Goal: Task Accomplishment & Management: Manage account settings

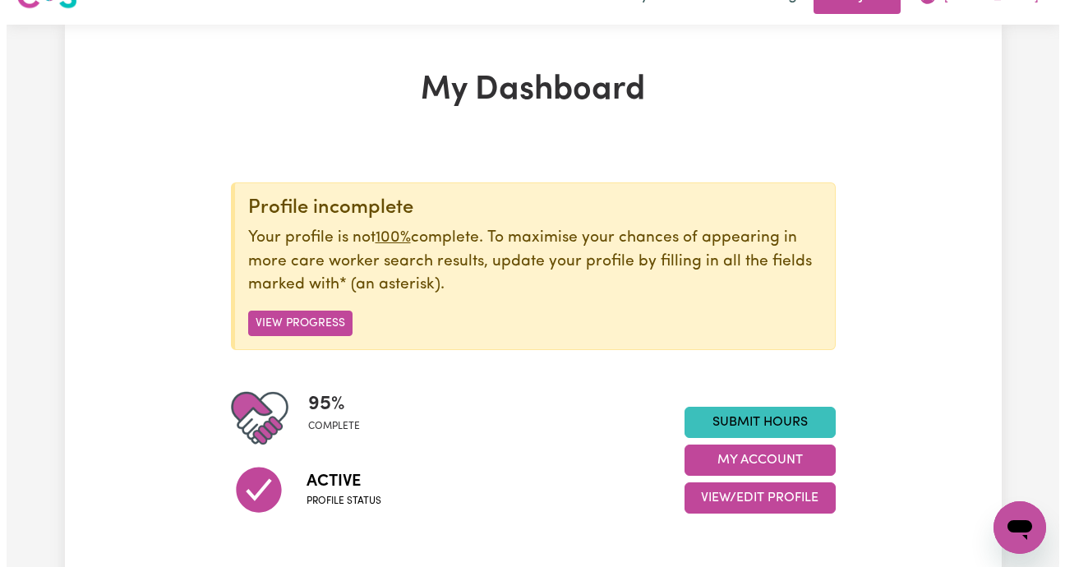
scroll to position [32, 0]
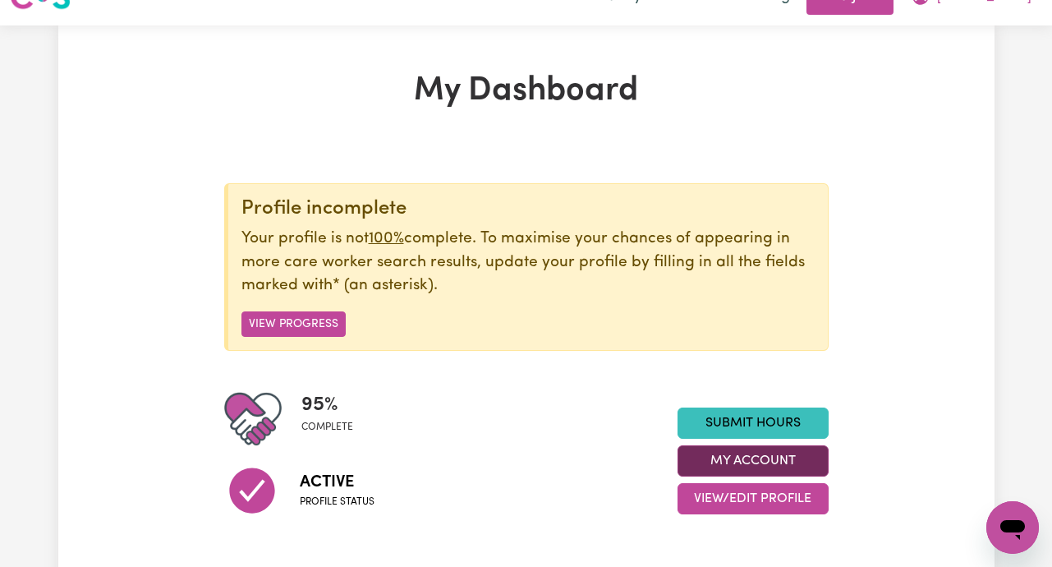
click at [730, 462] on button "My Account" at bounding box center [753, 460] width 151 height 31
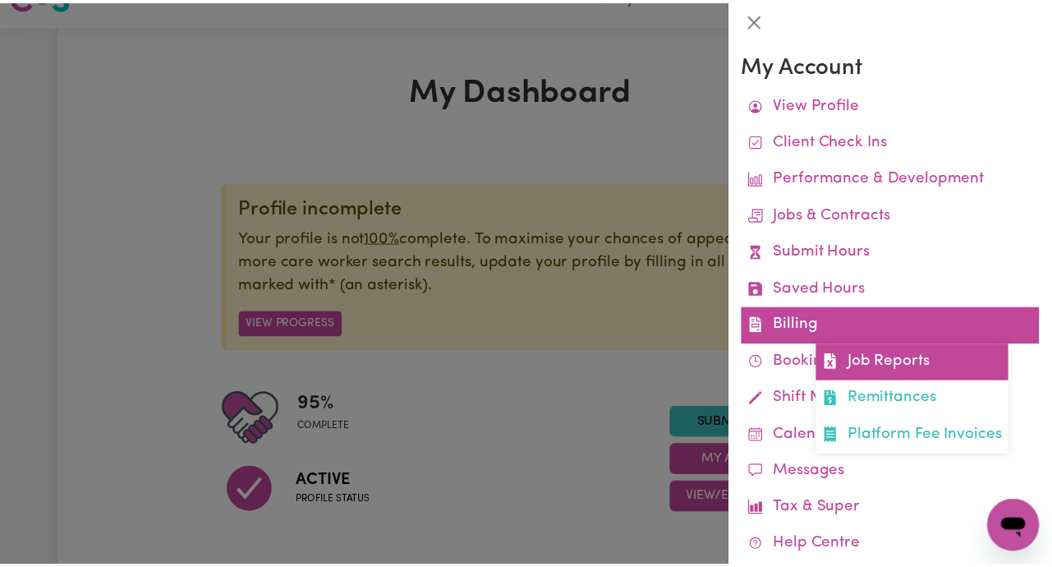
scroll to position [75, 0]
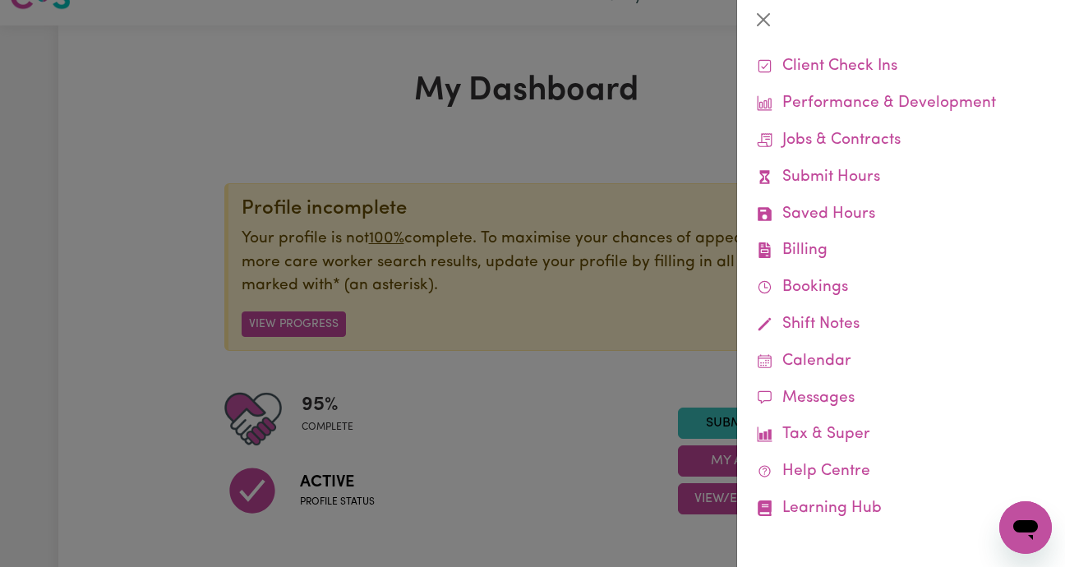
click at [111, 130] on div at bounding box center [532, 283] width 1065 height 567
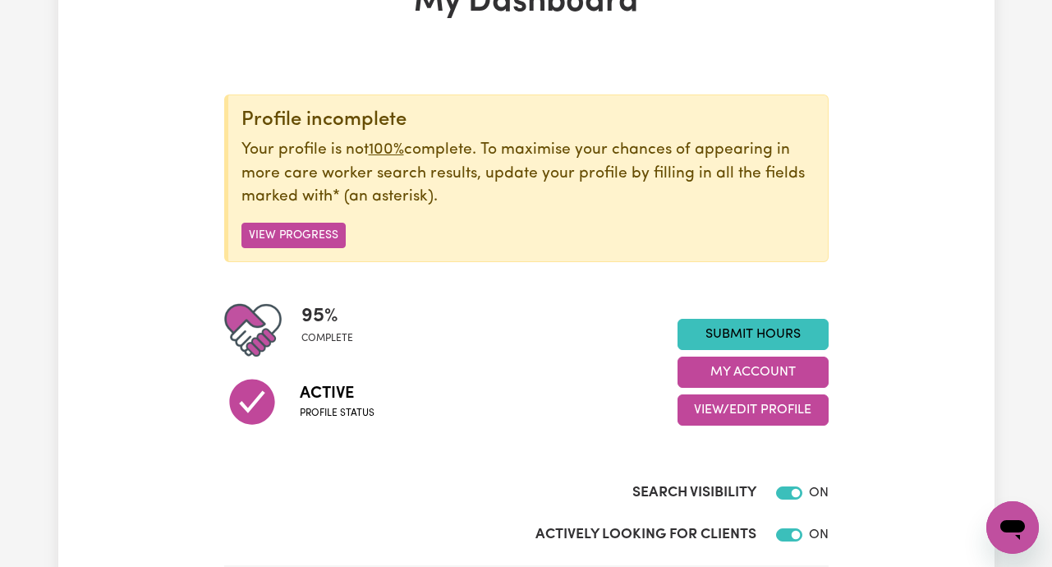
scroll to position [120, 0]
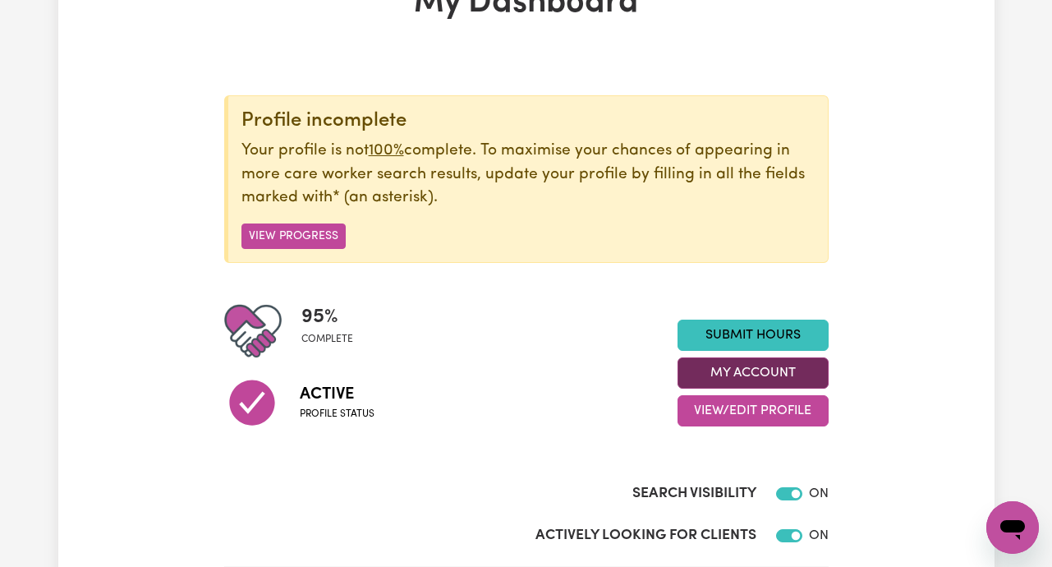
click at [729, 374] on button "My Account" at bounding box center [753, 372] width 151 height 31
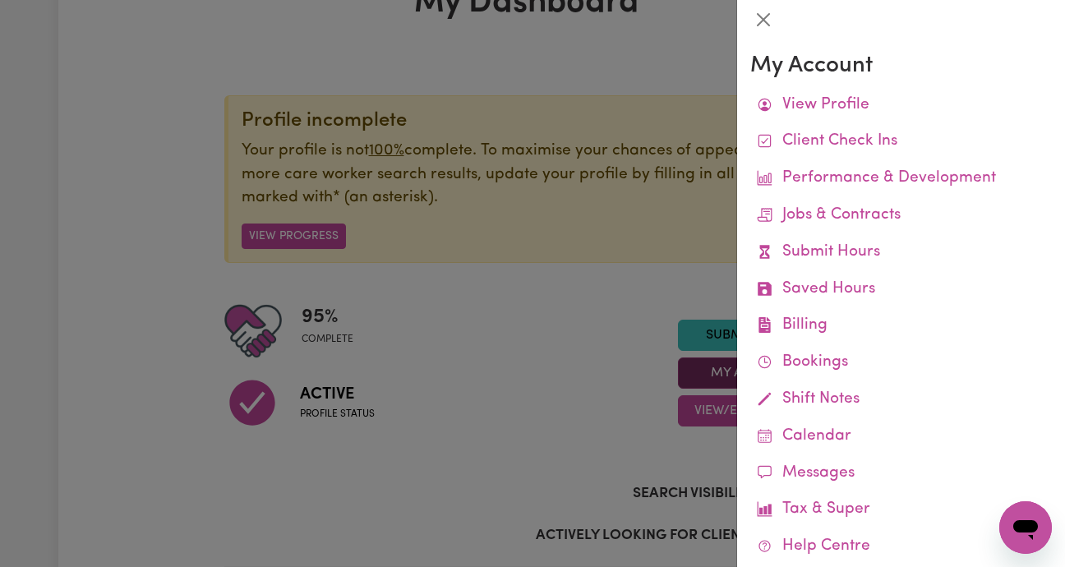
click at [729, 374] on div at bounding box center [532, 283] width 1065 height 567
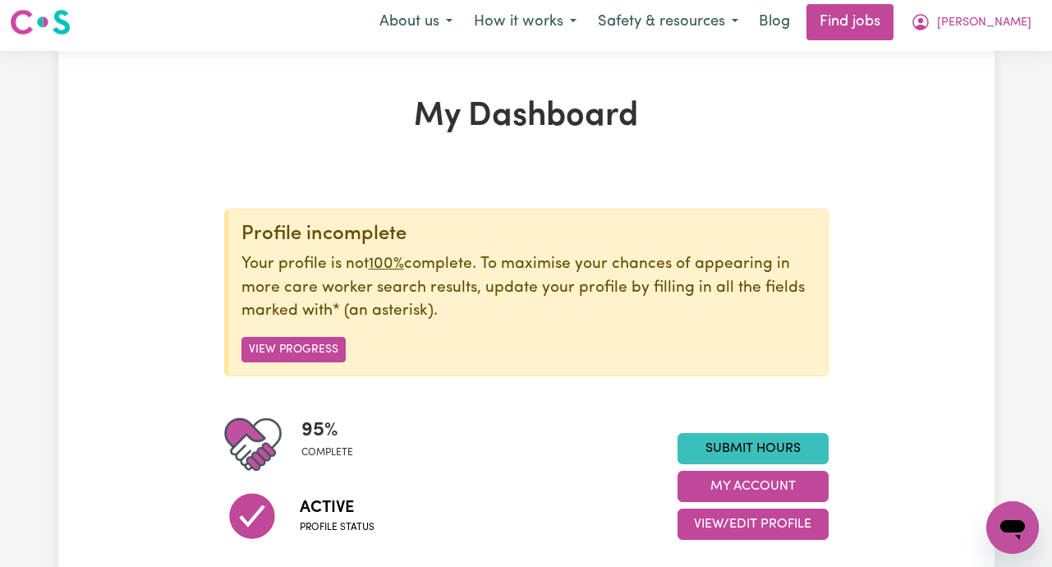
scroll to position [0, 0]
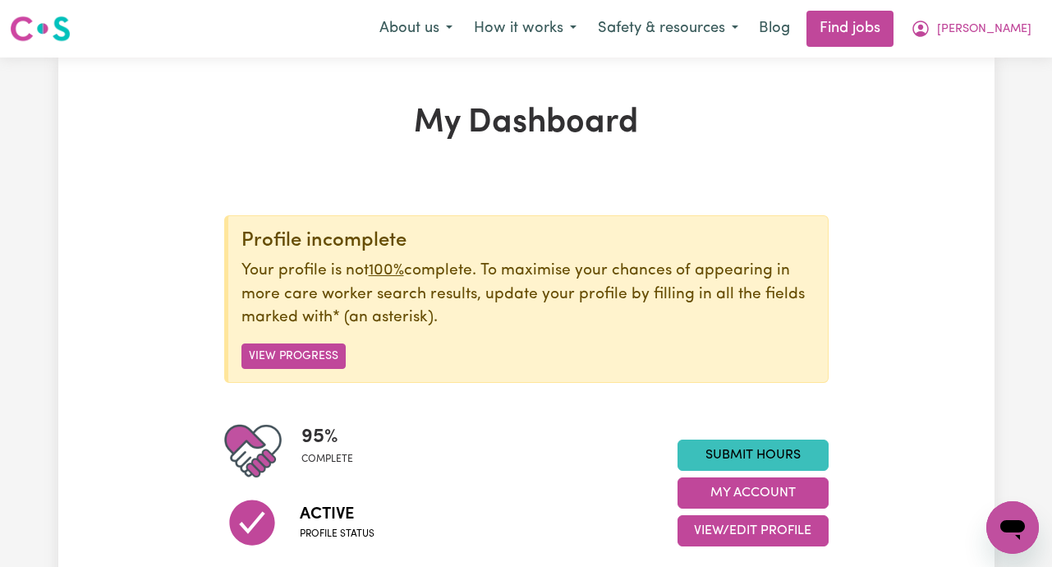
click at [245, 443] on img at bounding box center [252, 450] width 57 height 57
click at [320, 354] on button "View Progress" at bounding box center [293, 355] width 104 height 25
click at [894, 30] on link "Find jobs" at bounding box center [850, 29] width 87 height 36
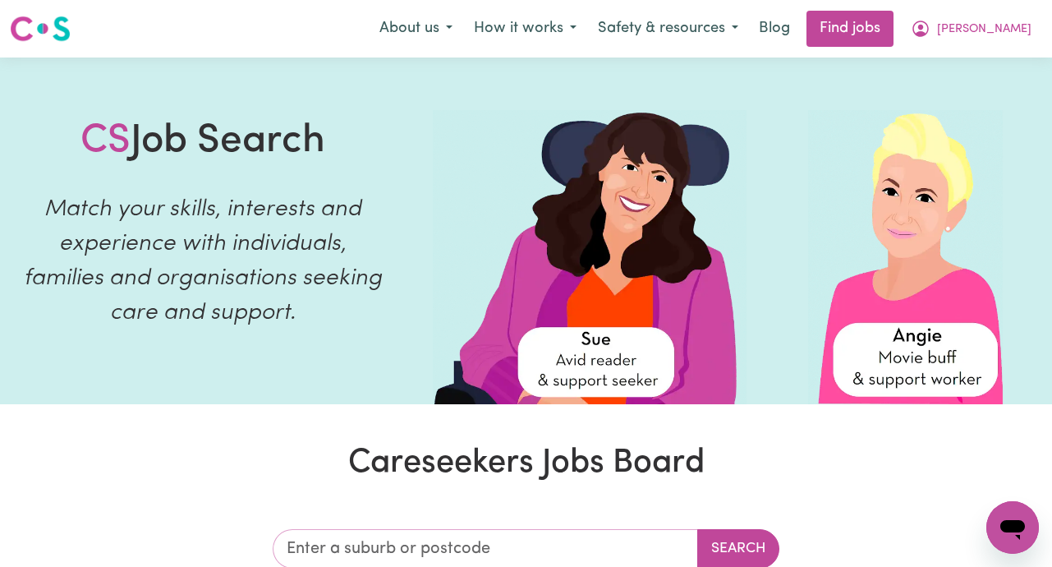
click at [357, 556] on input "text" at bounding box center [485, 548] width 425 height 39
type input "2283"
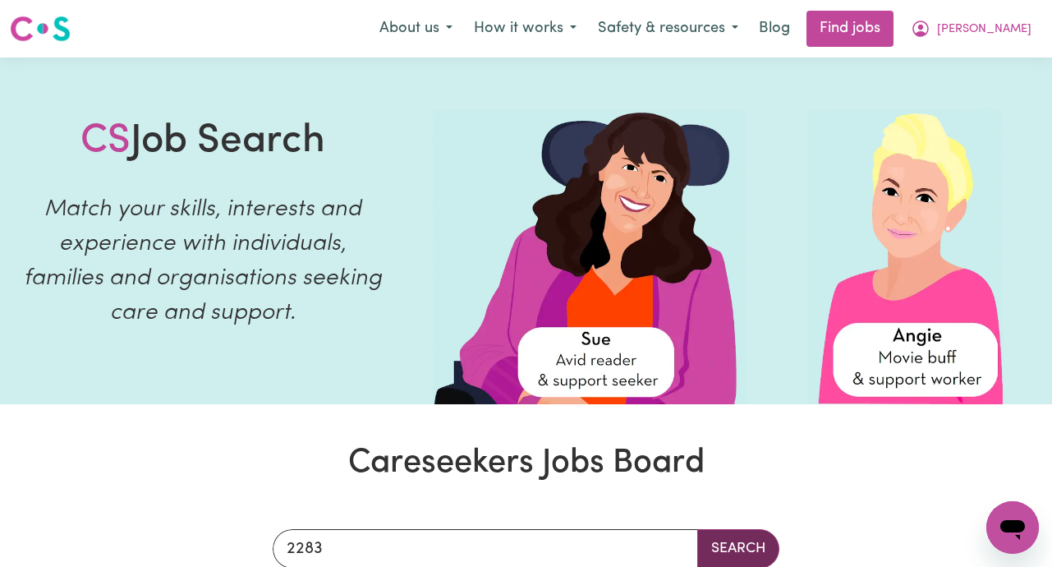
click at [717, 557] on button "Search" at bounding box center [738, 548] width 82 height 39
click at [736, 551] on button "Search" at bounding box center [738, 548] width 82 height 39
click at [1001, 36] on span "[PERSON_NAME]" at bounding box center [984, 30] width 94 height 18
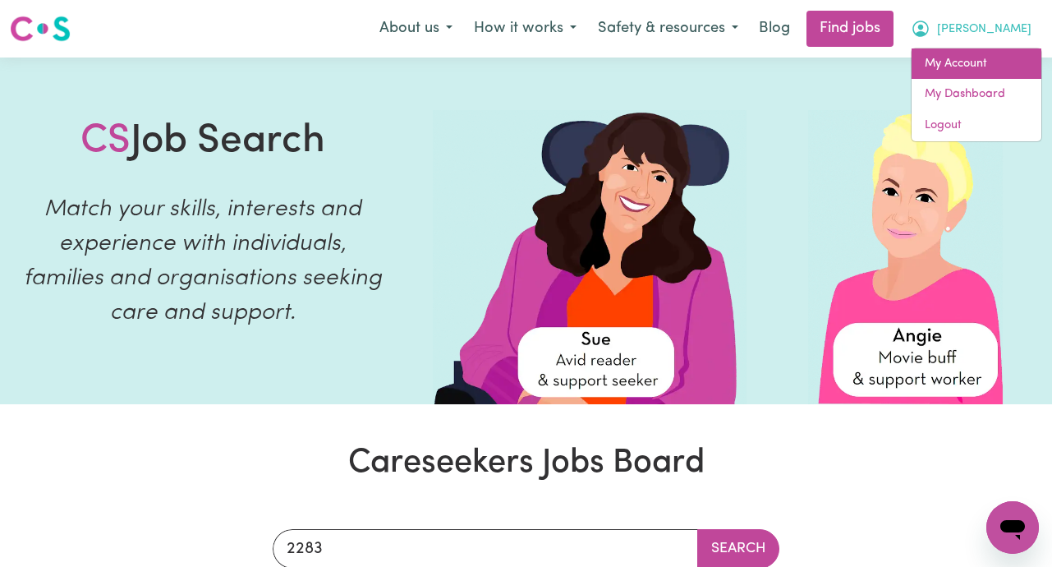
click at [972, 59] on link "My Account" at bounding box center [977, 63] width 130 height 31
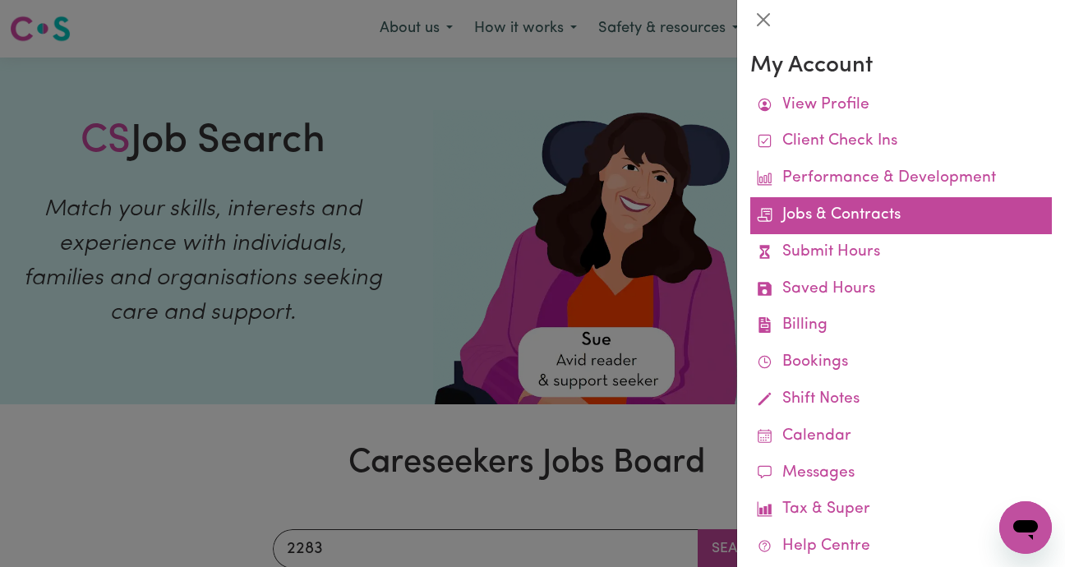
click at [866, 210] on link "Jobs & Contracts" at bounding box center [900, 215] width 301 height 37
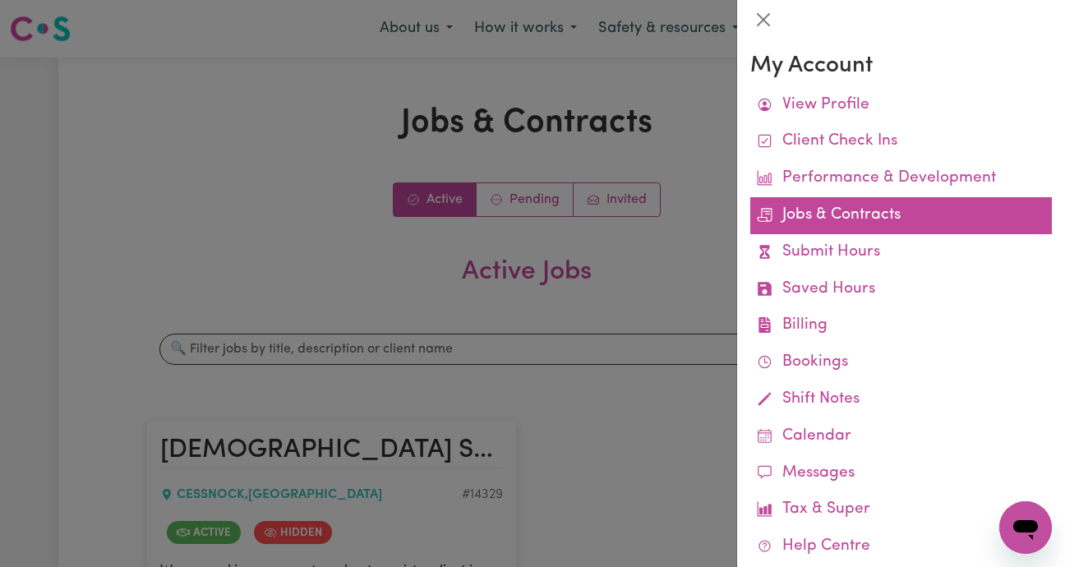
click at [871, 222] on link "Jobs & Contracts" at bounding box center [900, 215] width 301 height 37
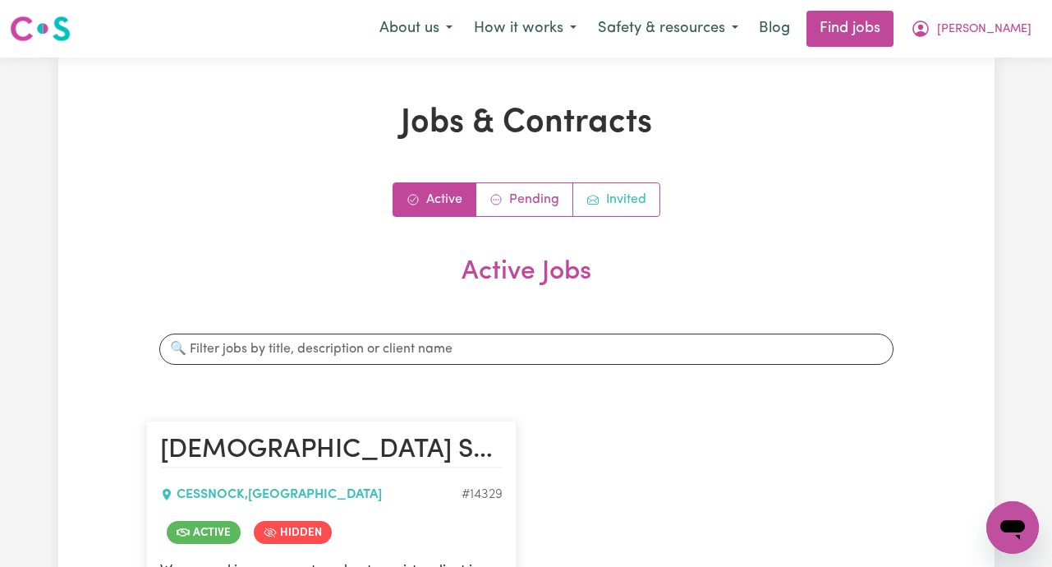
click at [658, 204] on link "Invited" at bounding box center [616, 199] width 86 height 33
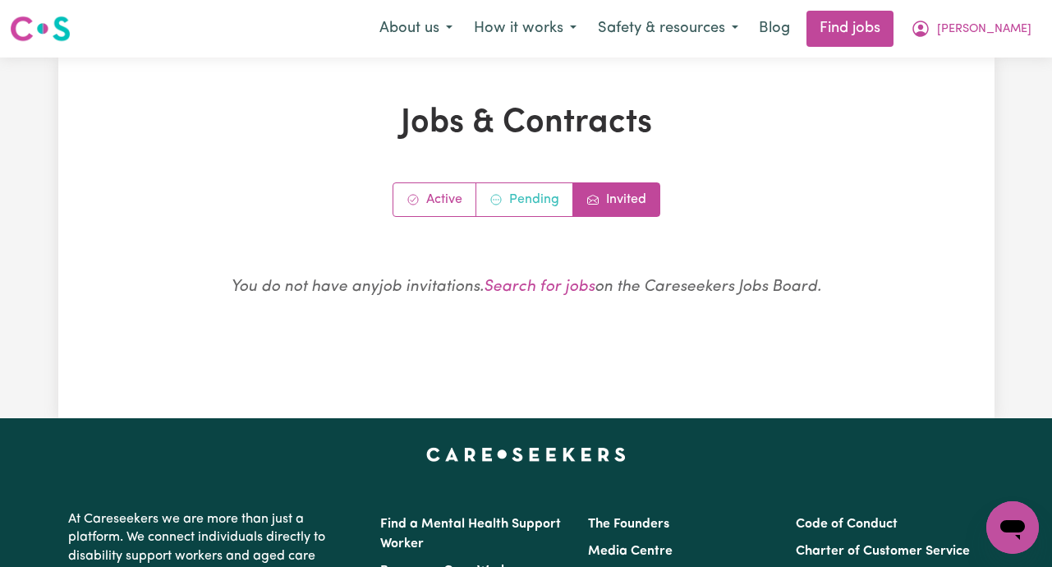
click at [545, 185] on link "Pending" at bounding box center [524, 199] width 97 height 33
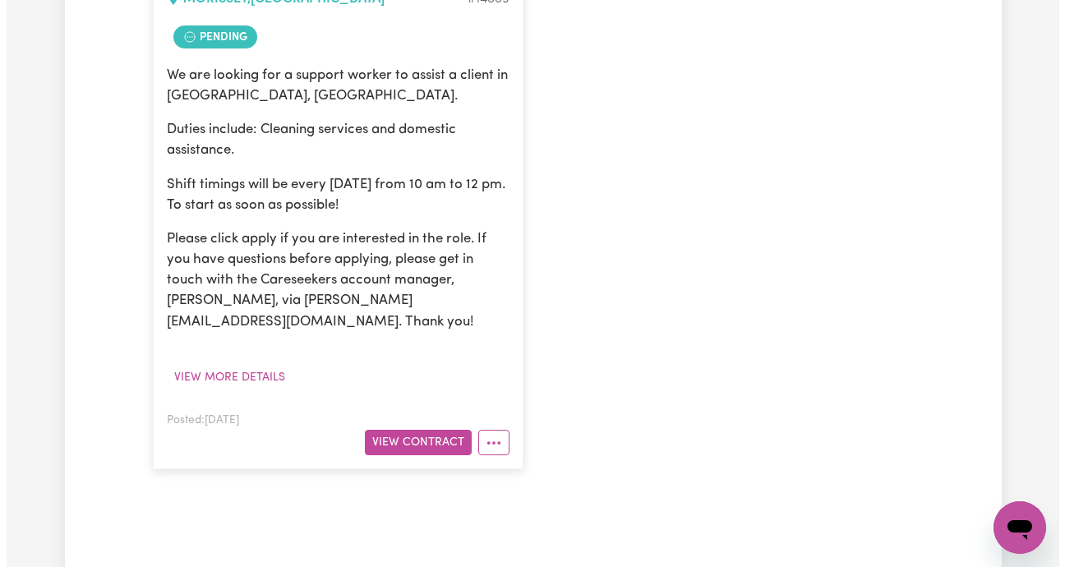
scroll to position [496, 0]
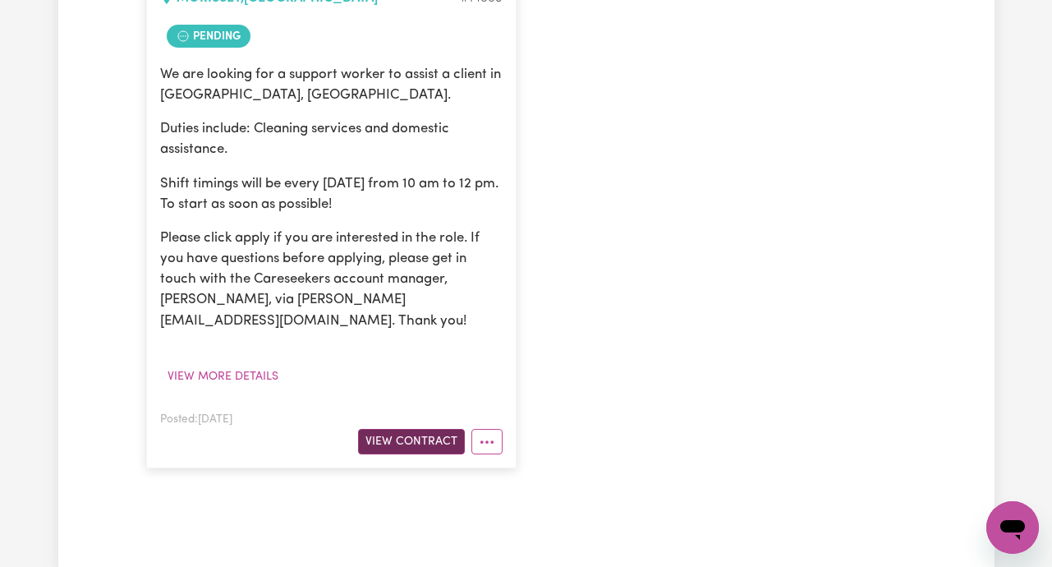
click at [430, 429] on button "View Contract" at bounding box center [411, 441] width 107 height 25
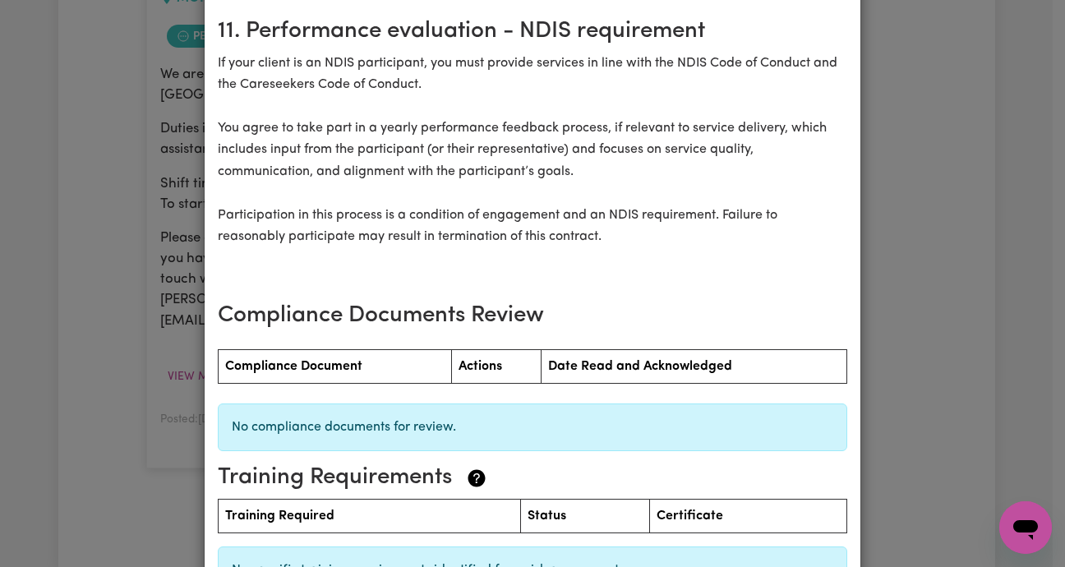
scroll to position [2226, 0]
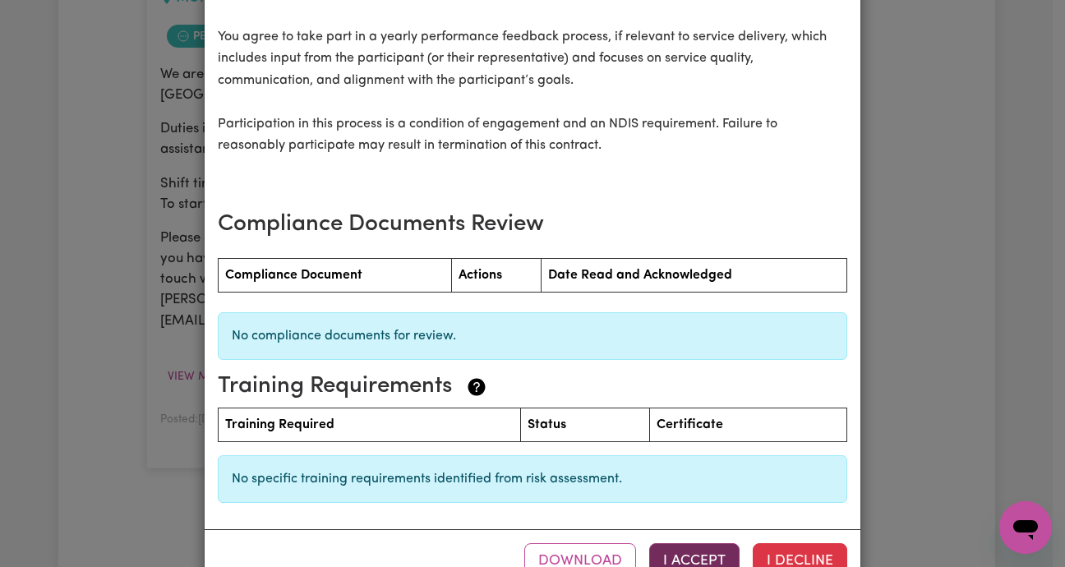
click at [688, 543] on button "I Accept" at bounding box center [694, 561] width 90 height 36
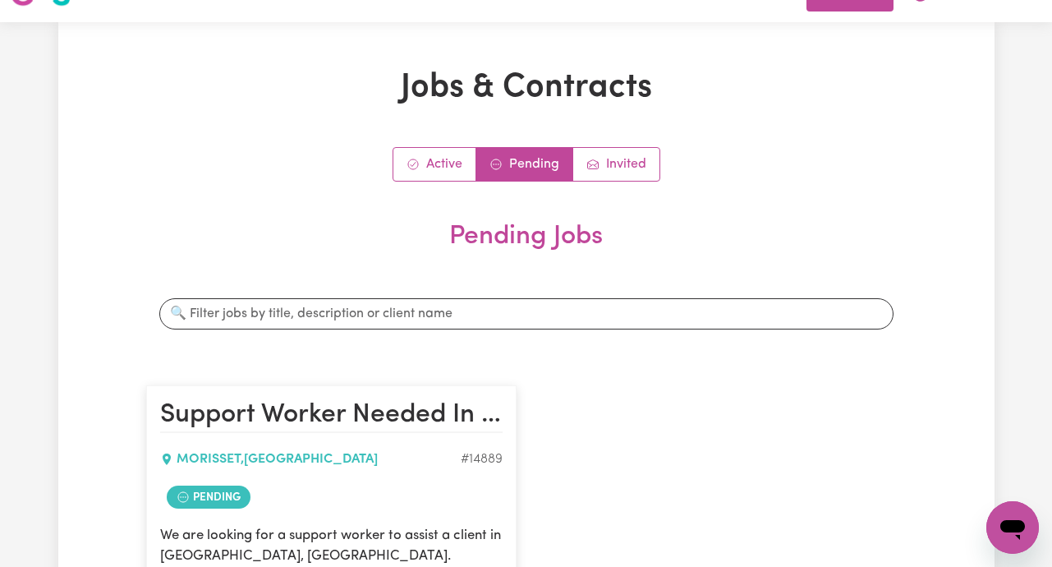
scroll to position [0, 0]
